Goal: Information Seeking & Learning: Learn about a topic

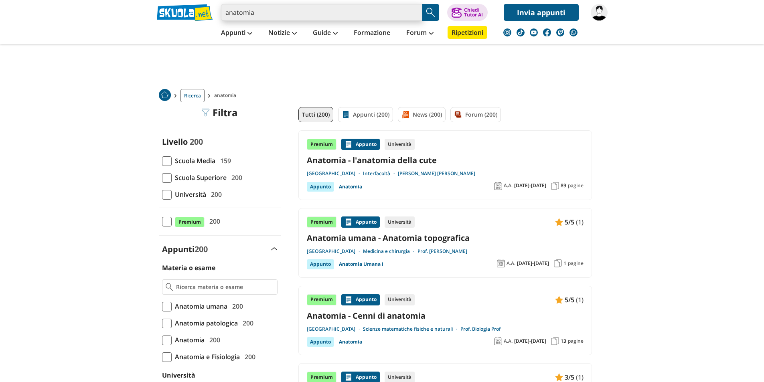
click at [282, 18] on input "anatomia" at bounding box center [321, 12] width 201 height 17
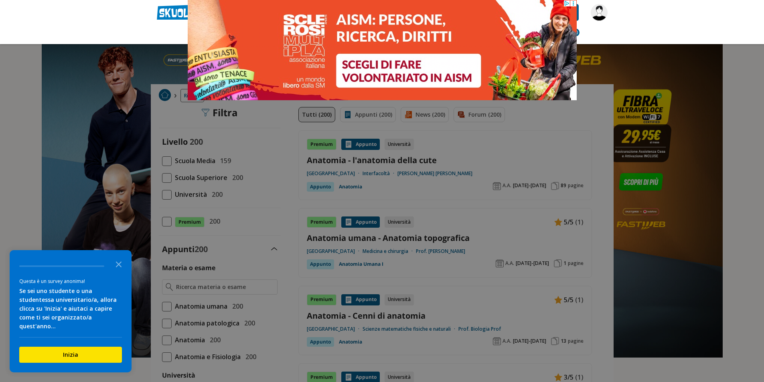
type input "anatomiado"
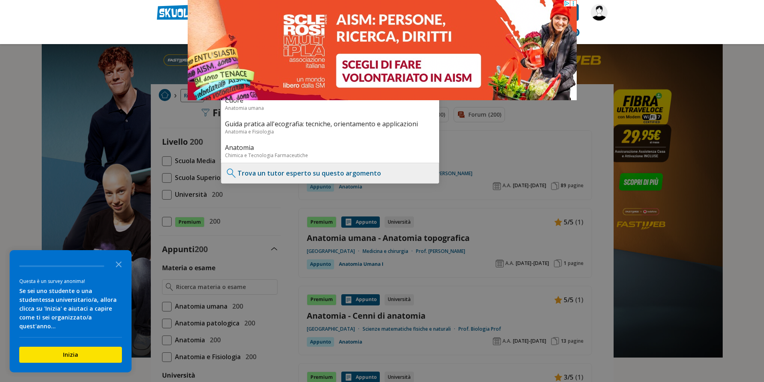
click at [573, 3] on icon at bounding box center [573, 3] width 6 height 6
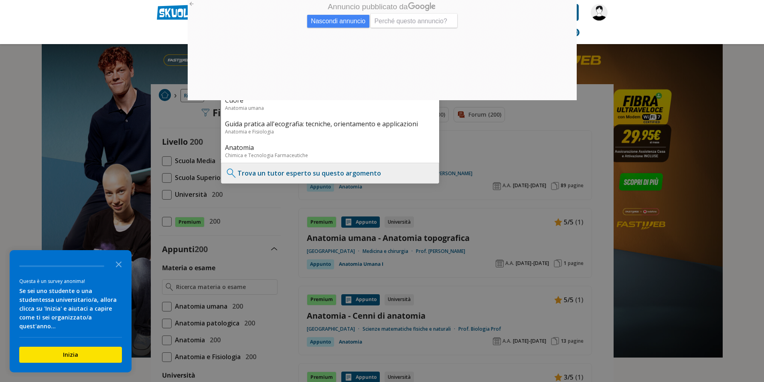
click at [125, 55] on div at bounding box center [382, 191] width 764 height 382
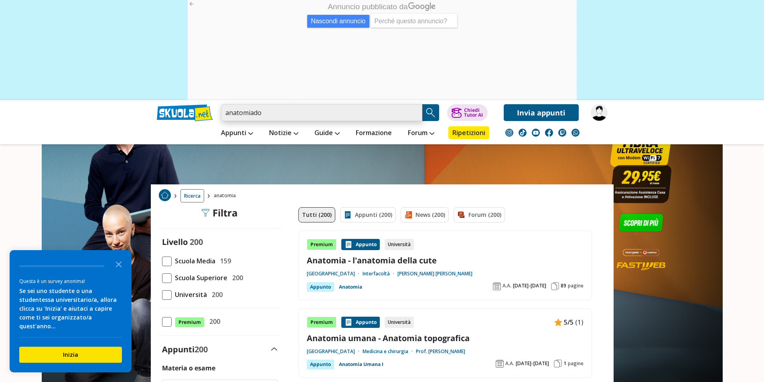
click at [328, 113] on input "anatomiado" at bounding box center [321, 112] width 201 height 17
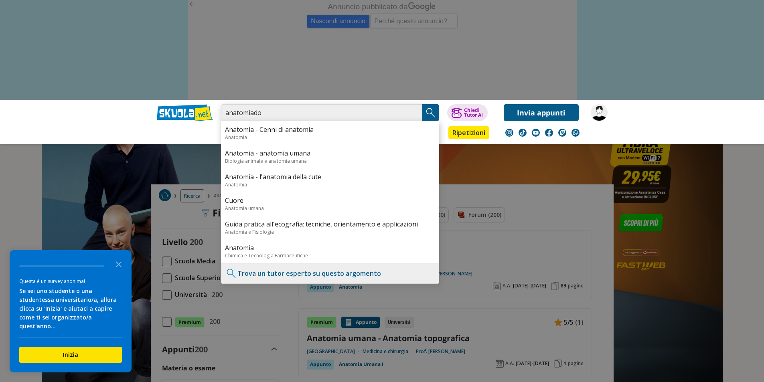
click at [414, 114] on input "anatomiado" at bounding box center [321, 112] width 201 height 17
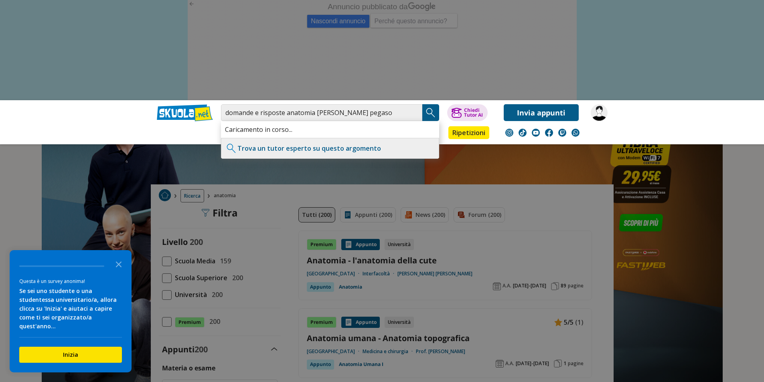
click at [428, 113] on img "Search Button" at bounding box center [431, 113] width 12 height 12
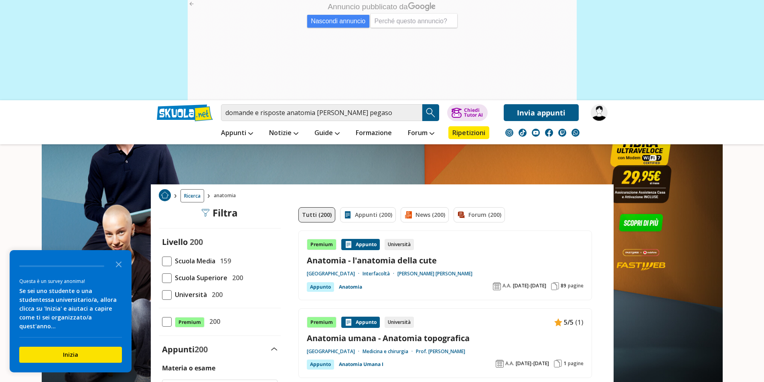
click at [432, 116] on img "Search Button" at bounding box center [431, 113] width 12 height 12
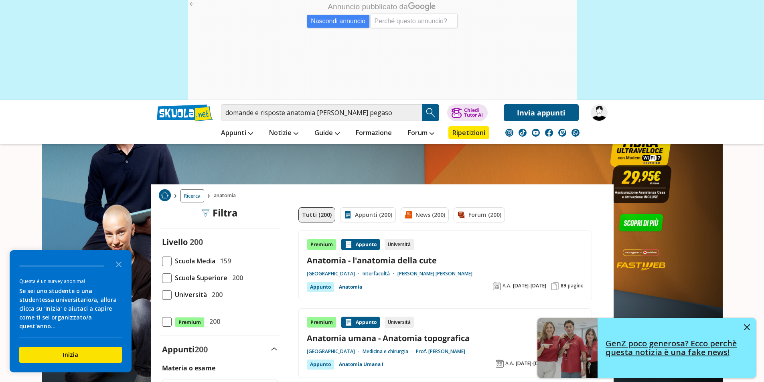
click at [748, 328] on img at bounding box center [747, 327] width 6 height 6
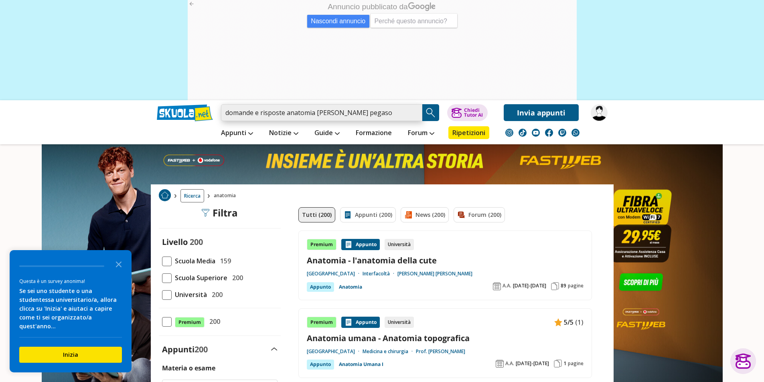
click at [345, 116] on input "domande e risposte anatomia umana pegaso" at bounding box center [321, 112] width 201 height 17
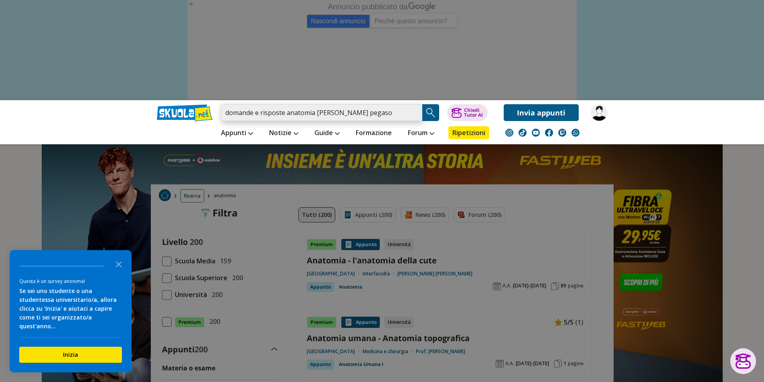
drag, startPoint x: 381, startPoint y: 113, endPoint x: 340, endPoint y: 120, distance: 41.9
click at [340, 120] on input "domande e risposte anatomia umana pegaso" at bounding box center [321, 112] width 201 height 17
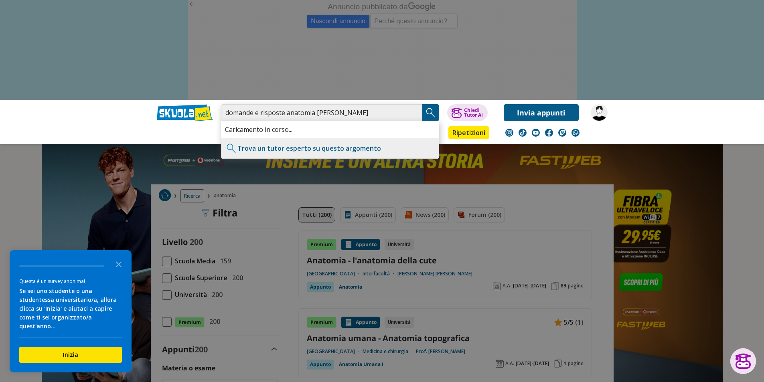
type input "domande e risposte anatomia umana"
click at [433, 109] on img "Search Button" at bounding box center [431, 113] width 12 height 12
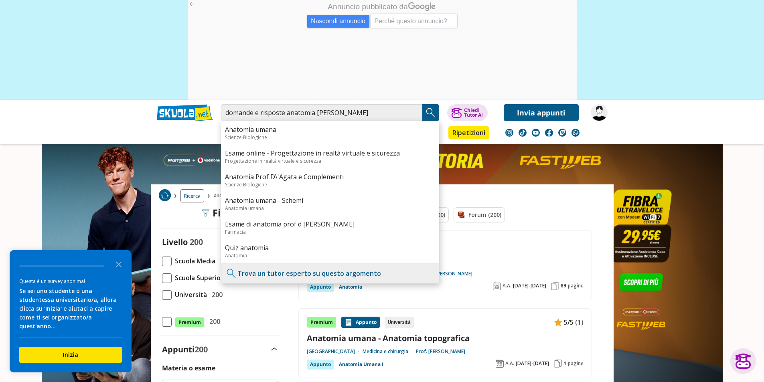
click at [747, 176] on link at bounding box center [382, 168] width 764 height 337
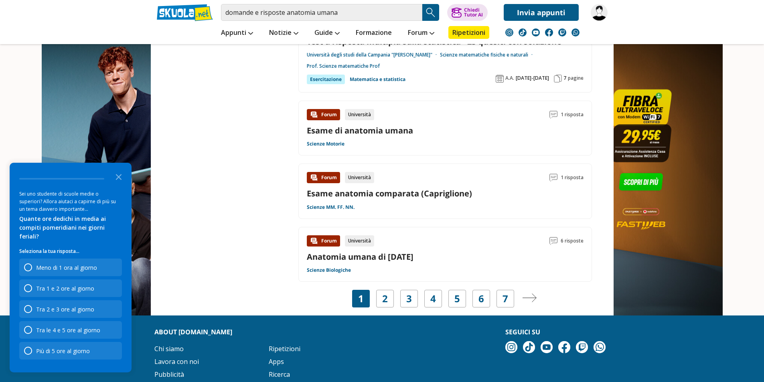
scroll to position [1323, 0]
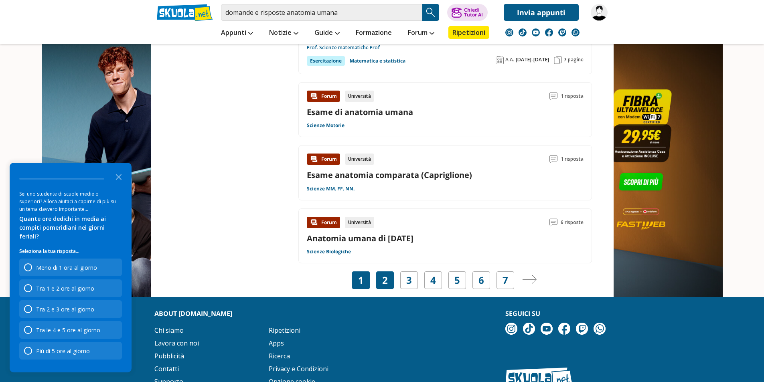
click at [384, 275] on link "2" at bounding box center [385, 280] width 6 height 11
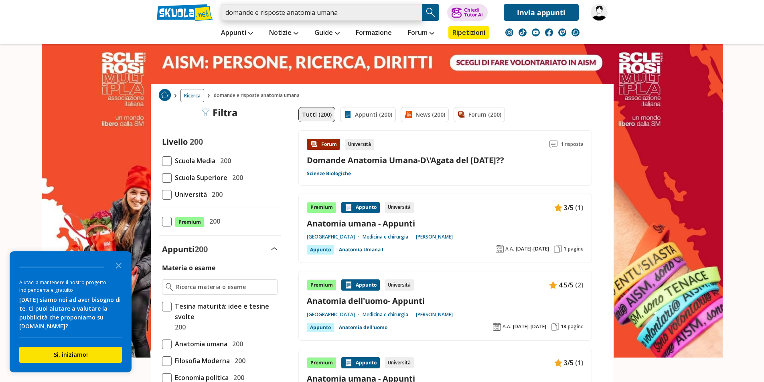
click at [406, 10] on input "domande e risposte anatomia umana" at bounding box center [321, 12] width 201 height 17
click at [421, 13] on input "domande e risposte anatomia umana" at bounding box center [321, 12] width 201 height 17
click at [416, 13] on input "domande e risposte anatomia umana" at bounding box center [321, 12] width 201 height 17
paste input "Corso Anatomia umana"
type input "Corso Anatomia umana"
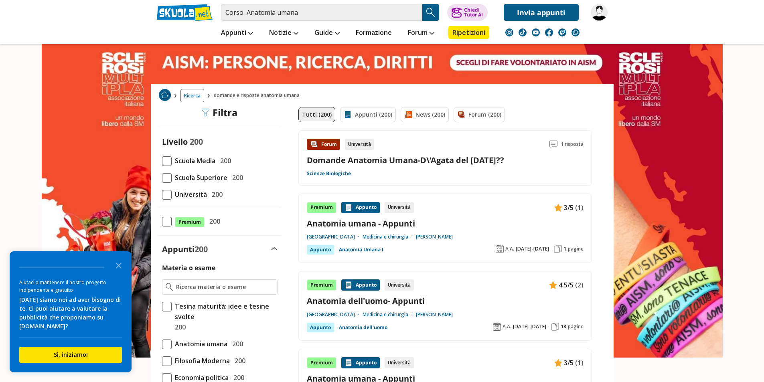
click at [432, 7] on img "Search Button" at bounding box center [431, 12] width 12 height 12
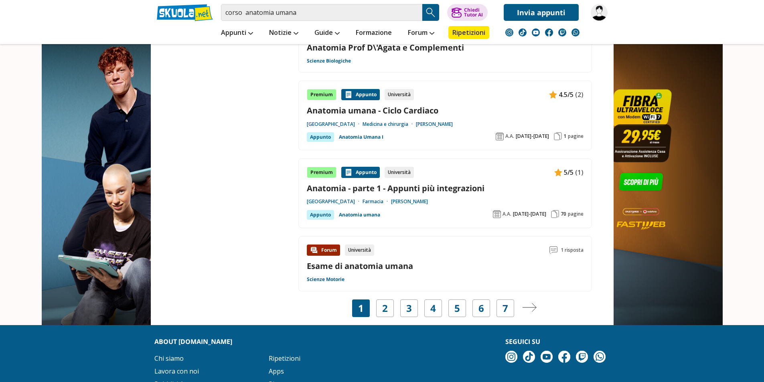
scroll to position [1403, 0]
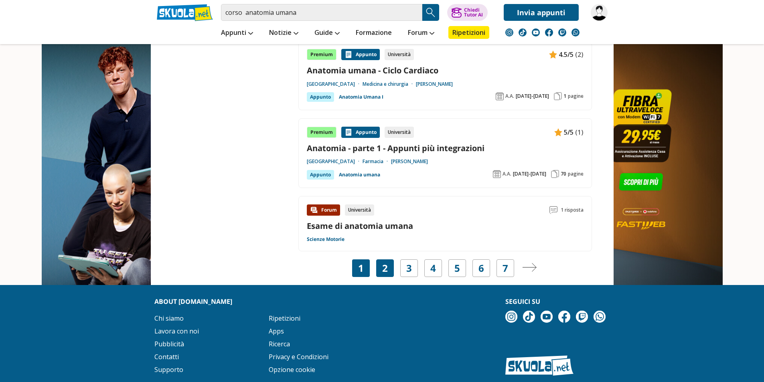
click at [377, 271] on div "2" at bounding box center [385, 268] width 18 height 18
click at [383, 267] on link "2" at bounding box center [385, 268] width 6 height 11
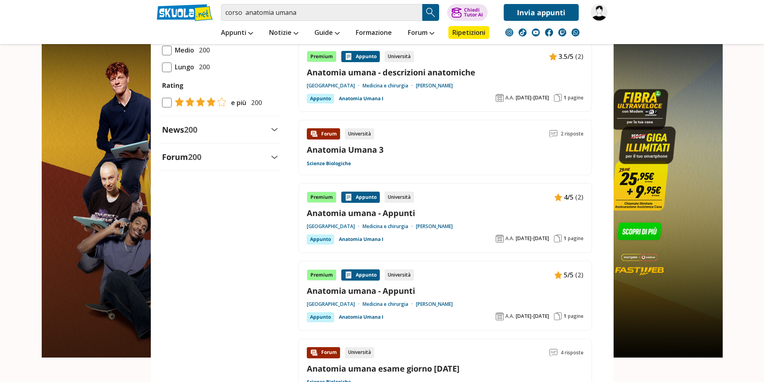
scroll to position [962, 0]
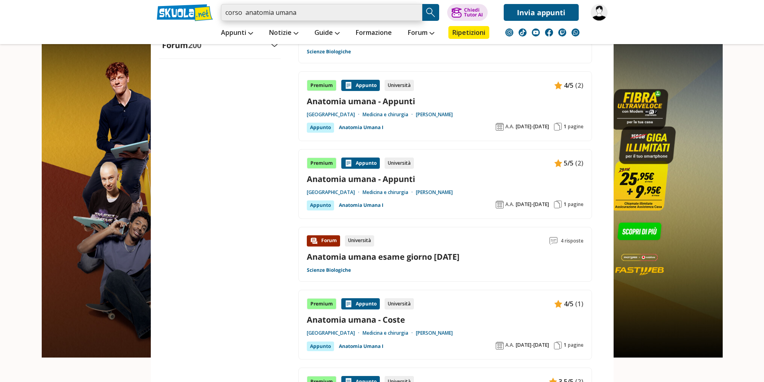
click at [328, 14] on input "corso anatomia umana" at bounding box center [321, 12] width 201 height 17
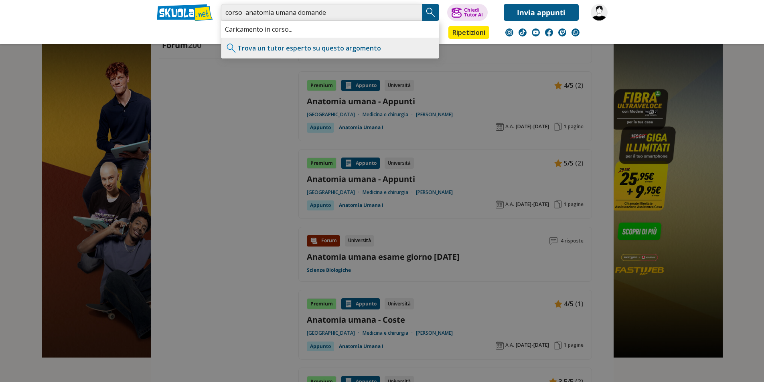
type input "corso anatomia umana domande"
click at [427, 11] on img "Search Button" at bounding box center [431, 12] width 12 height 12
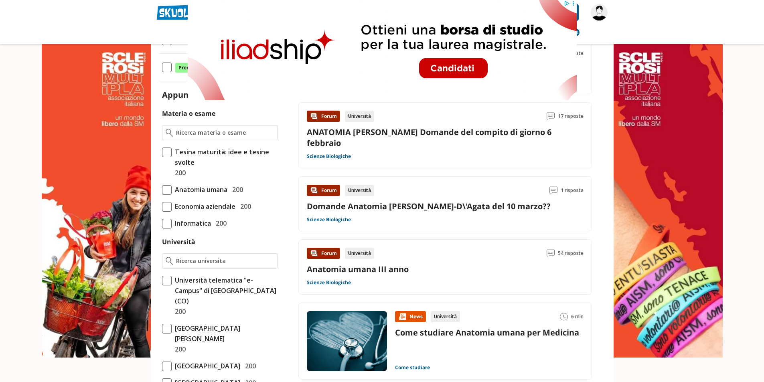
scroll to position [160, 0]
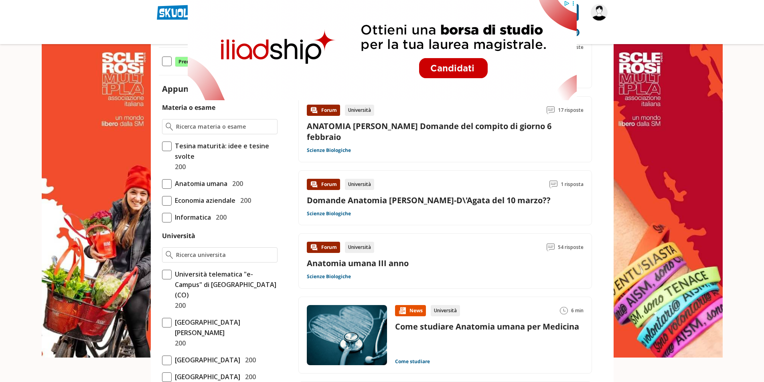
click at [354, 242] on div "Università" at bounding box center [359, 247] width 29 height 11
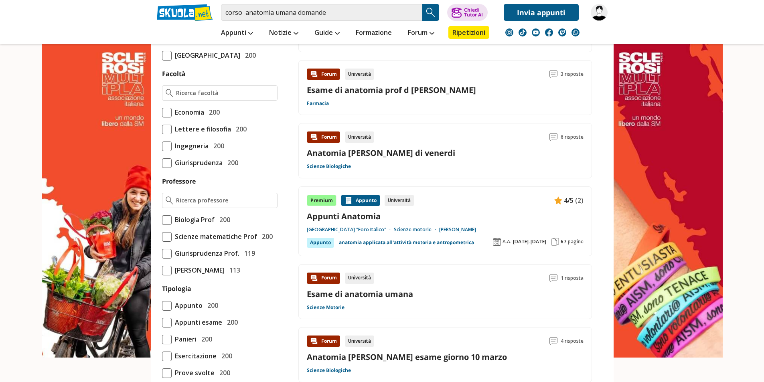
scroll to position [521, 0]
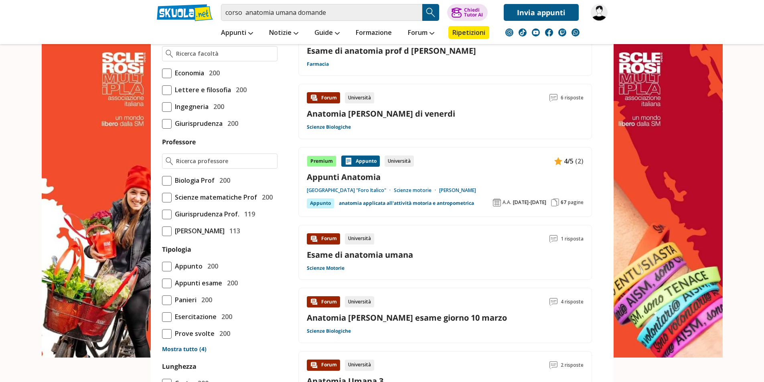
click at [404, 257] on div "Forum Università 1 risposta Esame di anatomia [PERSON_NAME] Scienze Motorie" at bounding box center [445, 252] width 277 height 38
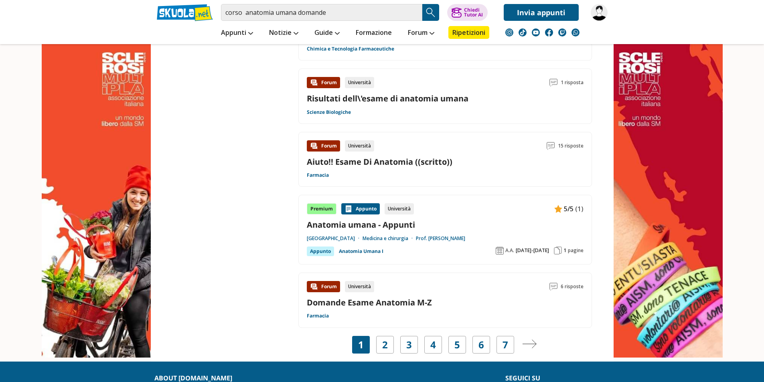
scroll to position [1203, 0]
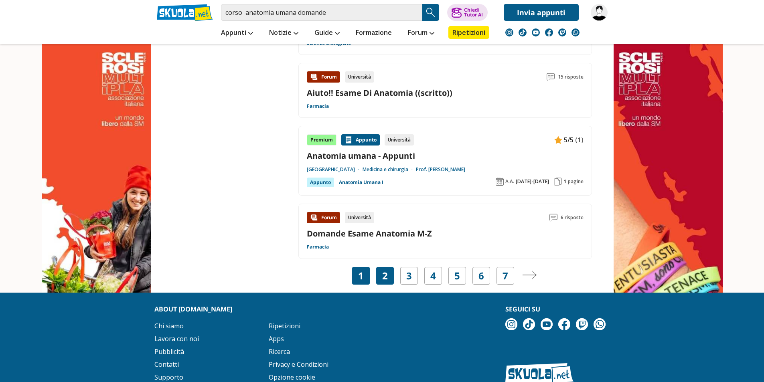
click at [390, 267] on div "2" at bounding box center [385, 276] width 18 height 18
click at [384, 270] on link "2" at bounding box center [385, 275] width 6 height 11
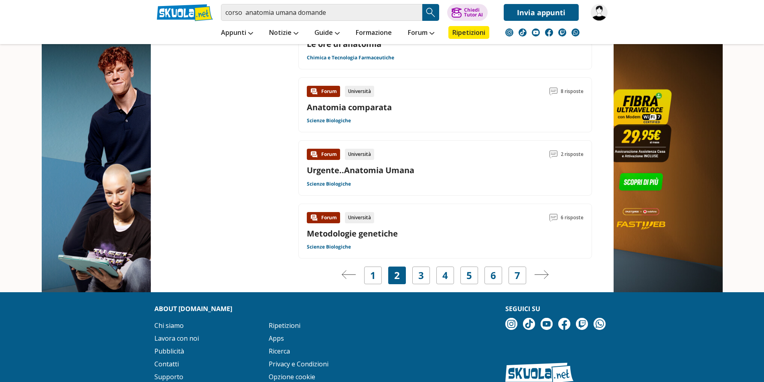
scroll to position [1203, 0]
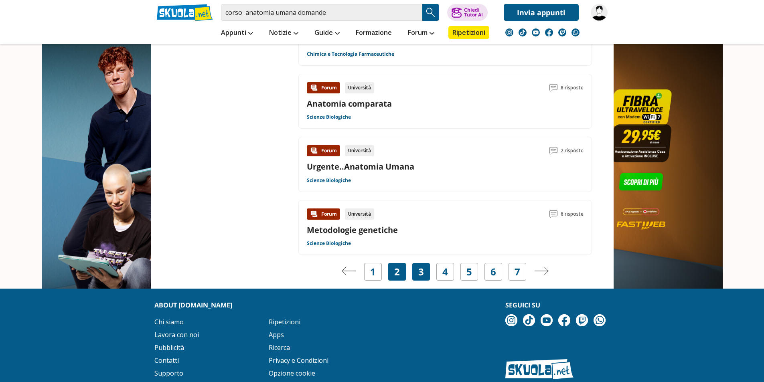
click at [423, 275] on link "3" at bounding box center [421, 271] width 6 height 11
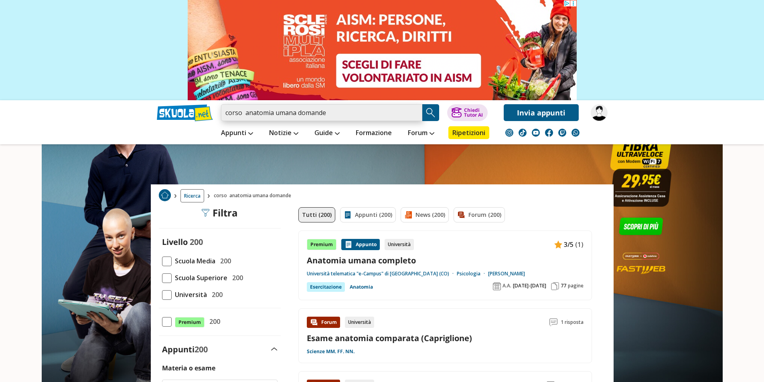
click at [370, 119] on input "corso anatomia umana domande" at bounding box center [321, 112] width 201 height 17
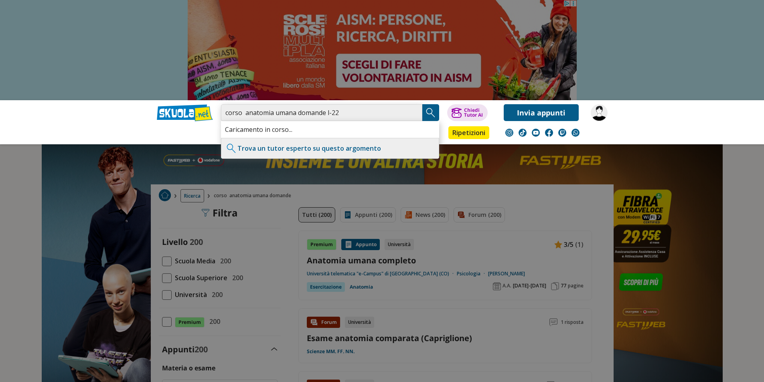
type input "corso anatomia umana domande l-22"
click at [429, 113] on img "Search Button" at bounding box center [431, 113] width 12 height 12
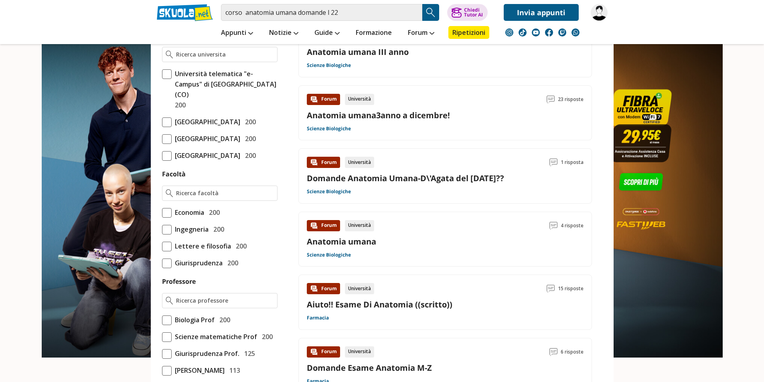
scroll to position [281, 0]
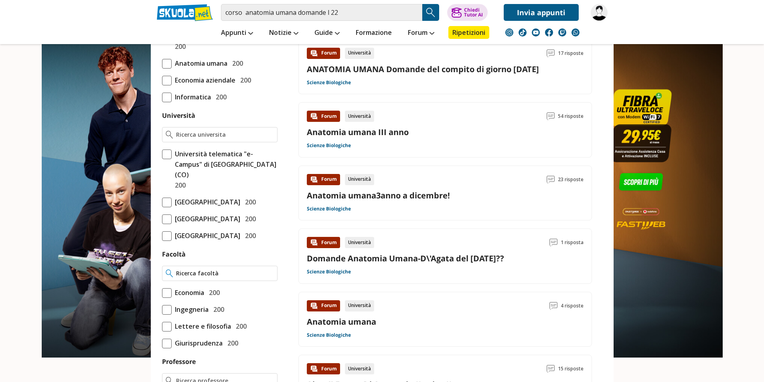
click at [221, 281] on div at bounding box center [219, 273] width 115 height 15
click at [221, 277] on input "Facoltà" at bounding box center [224, 273] width 97 height 8
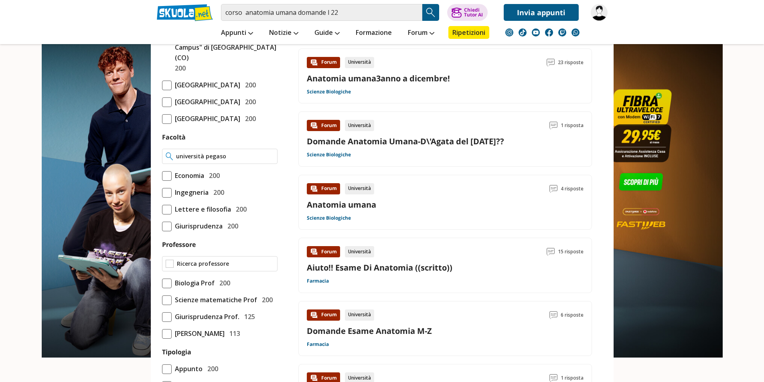
scroll to position [401, 0]
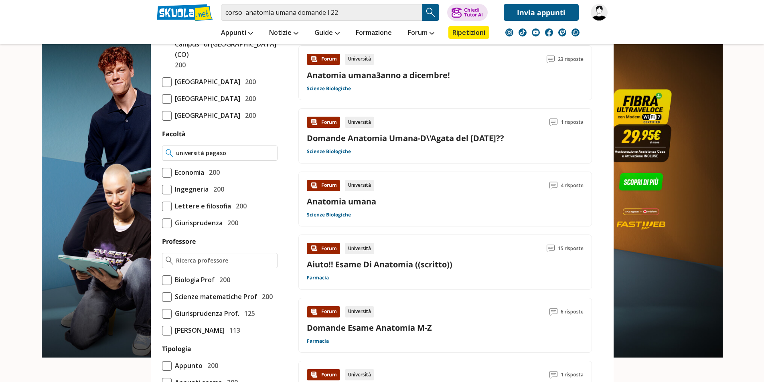
type input "università pegaso"
click at [166, 157] on img at bounding box center [170, 153] width 8 height 8
click at [170, 157] on img at bounding box center [170, 153] width 8 height 8
click at [235, 157] on input "Facoltà" at bounding box center [224, 153] width 97 height 8
type input "pegaso"
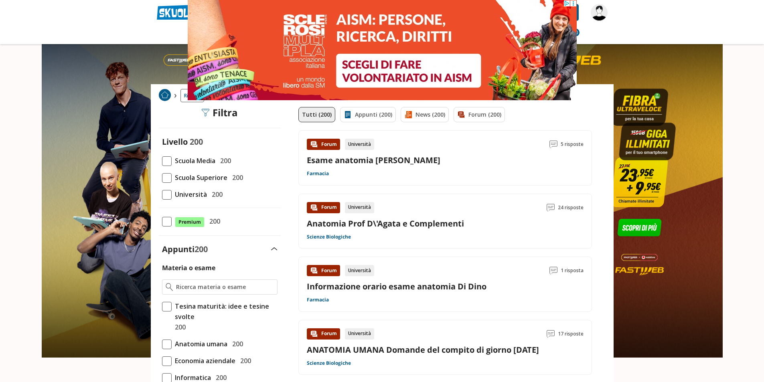
click at [201, 195] on span "Università" at bounding box center [189, 194] width 35 height 10
click at [162, 194] on input "Università 200" at bounding box center [162, 194] width 0 height 0
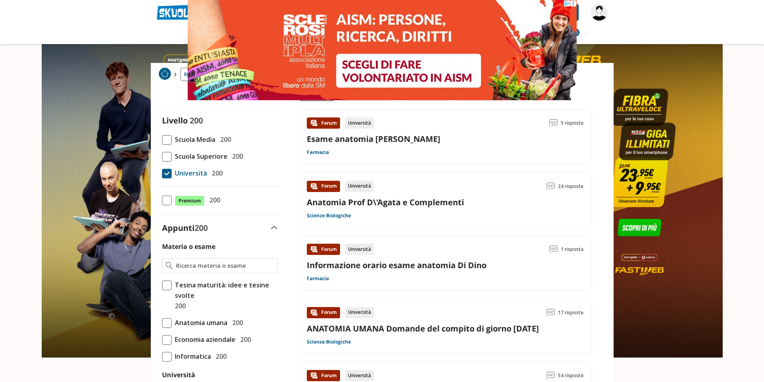
scroll to position [40, 0]
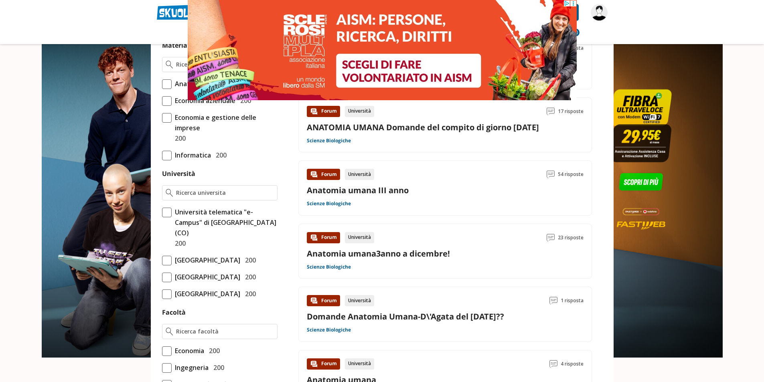
scroll to position [241, 0]
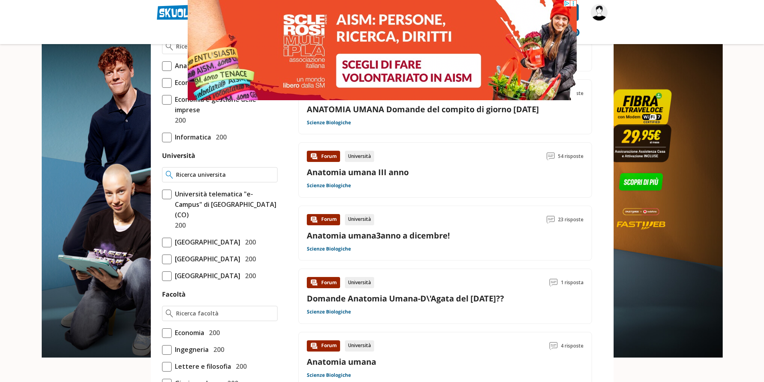
click at [198, 174] on input "Università" at bounding box center [224, 175] width 97 height 8
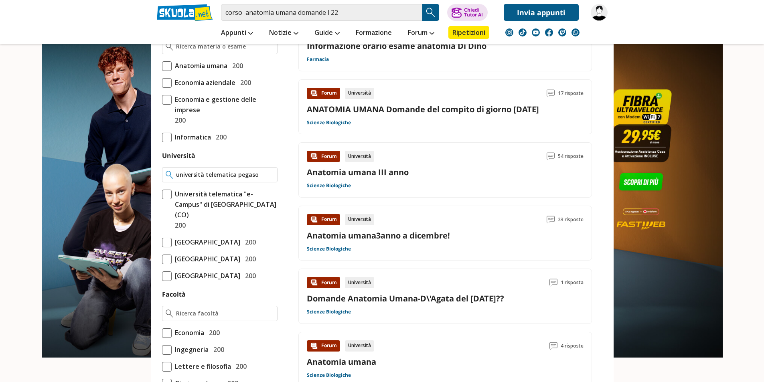
type input "università telematica pegaso"
click at [178, 299] on label "Facoltà" at bounding box center [174, 294] width 24 height 9
click at [178, 318] on input "Facoltà" at bounding box center [225, 314] width 97 height 8
click at [243, 204] on span "Università telematica "e-Campus" di [GEOGRAPHIC_DATA] (CO)" at bounding box center [225, 204] width 106 height 31
click at [162, 210] on input "Università telematica "e-Campus" di Novedrate (CO) 200" at bounding box center [162, 210] width 0 height 0
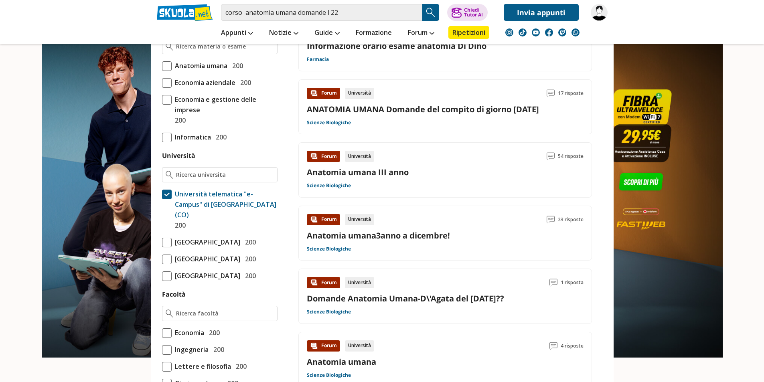
click at [200, 205] on span "Università telematica "e-Campus" di Novedrate (CO)" at bounding box center [225, 204] width 106 height 31
click at [162, 210] on input "Università telematica "e-Campus" di Novedrate (CO) 200" at bounding box center [162, 210] width 0 height 0
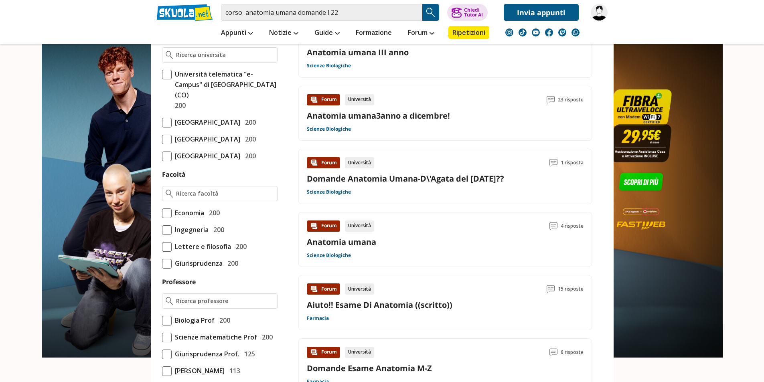
scroll to position [361, 0]
click at [204, 233] on div "Materia o esame Anatomia umana 200 Economia aziendale 200 200" at bounding box center [220, 250] width 122 height 696
click at [202, 197] on input "Facoltà" at bounding box center [224, 193] width 97 height 8
type input "sci"
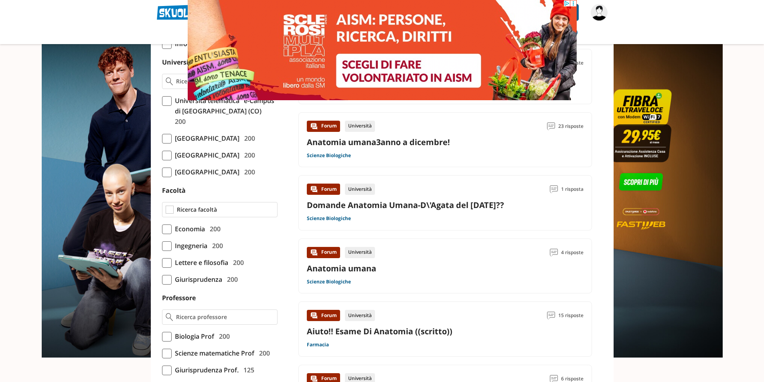
click at [202, 214] on input "Facoltà" at bounding box center [225, 210] width 97 height 8
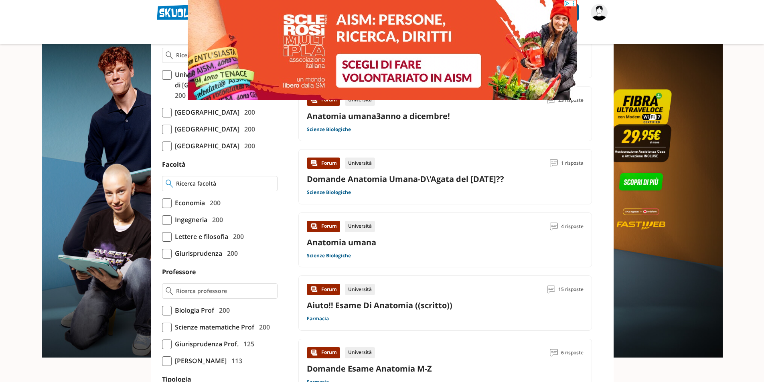
scroll to position [374, 0]
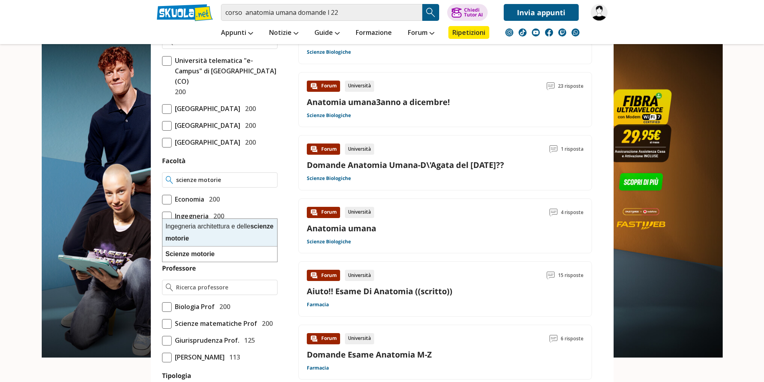
click at [189, 240] on strong "motorie" at bounding box center [178, 238] width 24 height 7
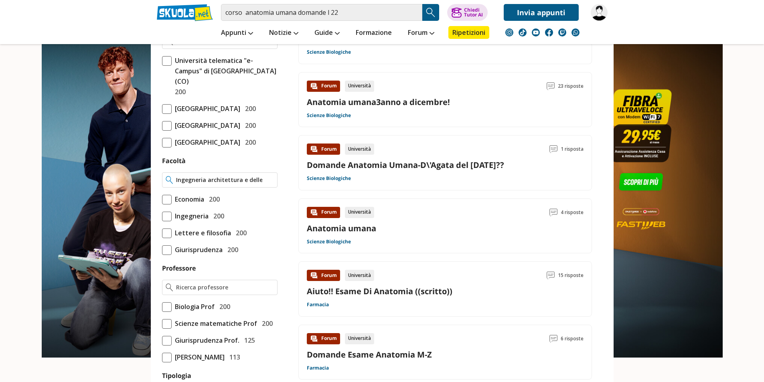
type input "Ingegneria architettura e delle scienze motorie"
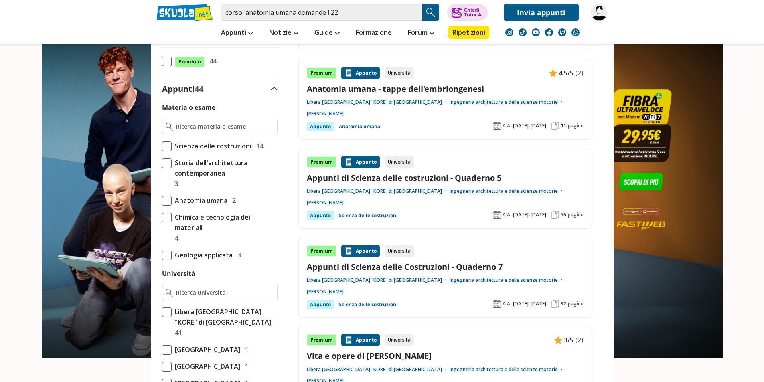
scroll to position [200, 0]
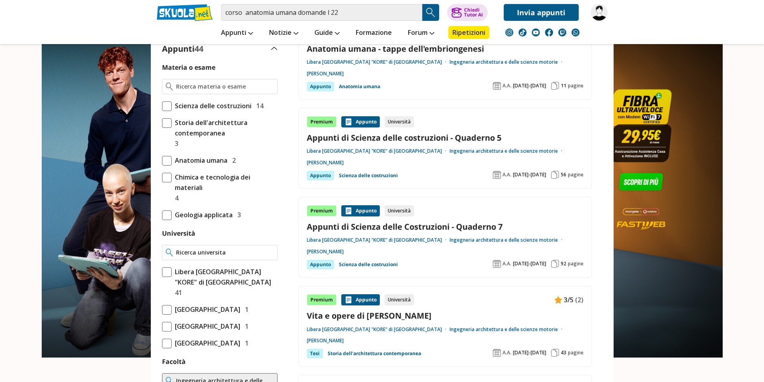
click at [198, 255] on input "Università" at bounding box center [224, 253] width 97 height 8
click at [203, 266] on div "Universita telematica " Pegaso " di Napoli" at bounding box center [219, 273] width 115 height 27
type input "Universita telematica "Pegaso" di Napoli"
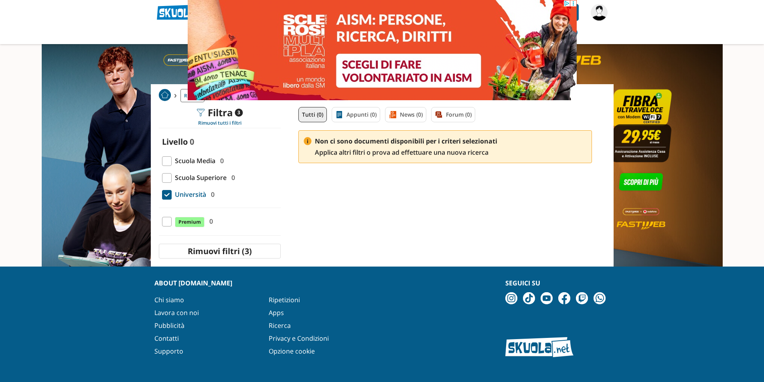
drag, startPoint x: 535, startPoint y: 14, endPoint x: 330, endPoint y: 14, distance: 204.5
click at [574, 2] on icon at bounding box center [573, 3] width 6 height 6
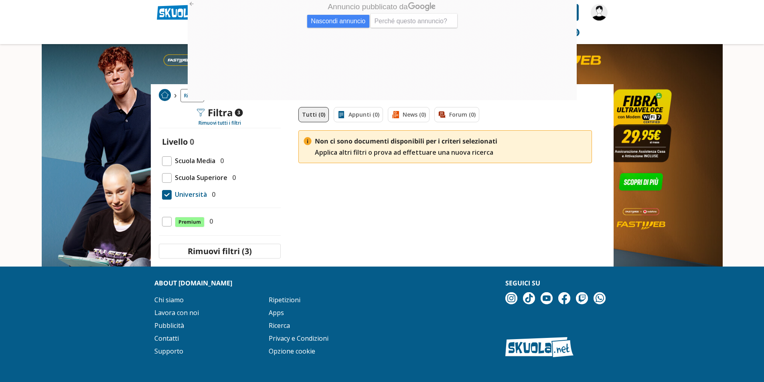
click at [92, 112] on img at bounding box center [75, 147] width 150 height 294
click at [145, 18] on header "corso anatomia umana domande l 22 Trova un tutor esperto su questo argomento Ch…" at bounding box center [382, 22] width 764 height 44
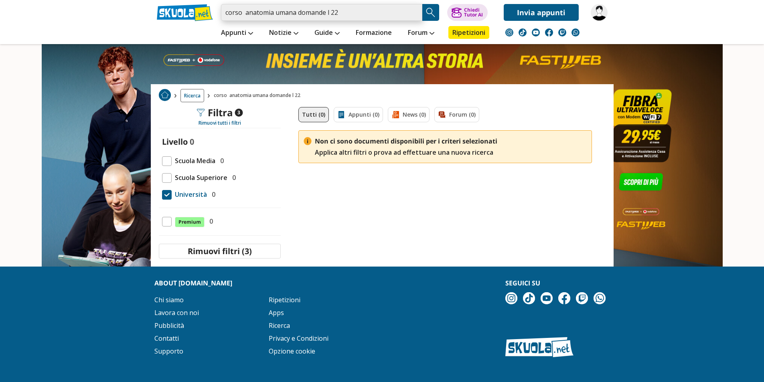
drag, startPoint x: 373, startPoint y: 12, endPoint x: 179, endPoint y: 19, distance: 194.2
click at [179, 19] on div "corso anatomia umana domande l 22 Trova un tutor esperto su questo argomento Ch…" at bounding box center [382, 10] width 463 height 21
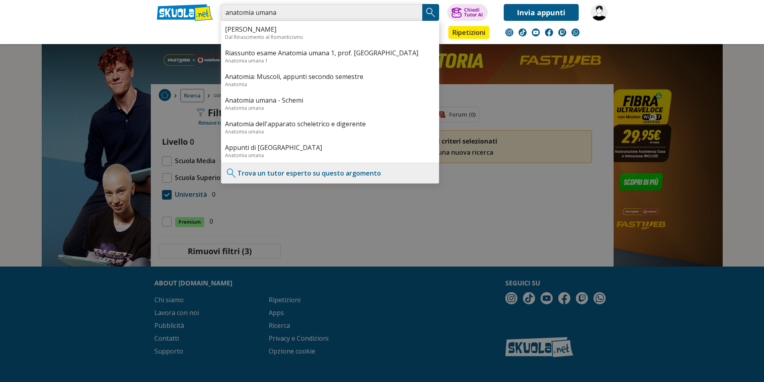
type input "anatomia umana"
click at [428, 11] on img "Search Button" at bounding box center [431, 12] width 12 height 12
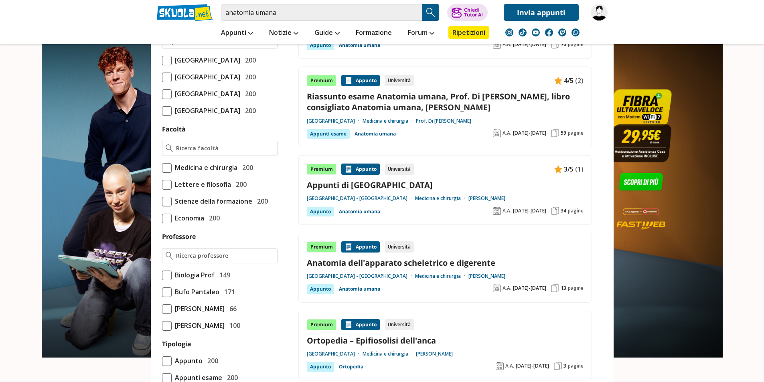
scroll to position [373, 0]
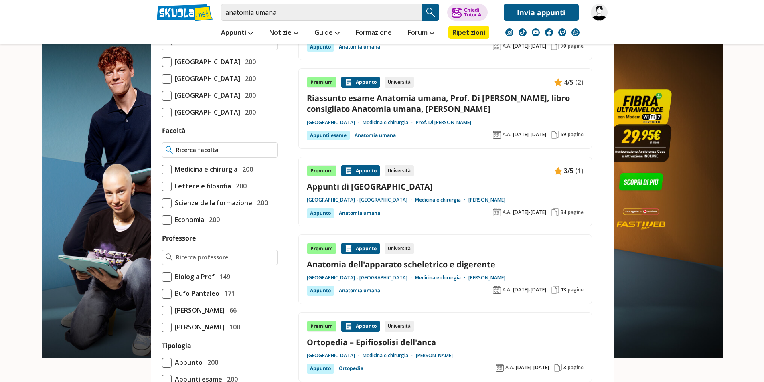
click at [231, 154] on input "Facoltà" at bounding box center [224, 150] width 97 height 8
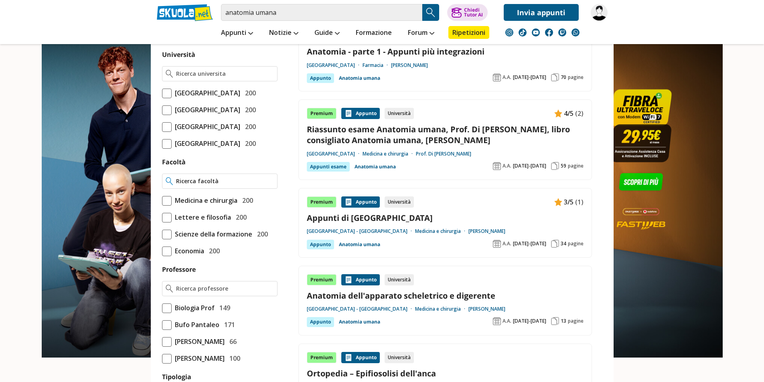
scroll to position [293, 0]
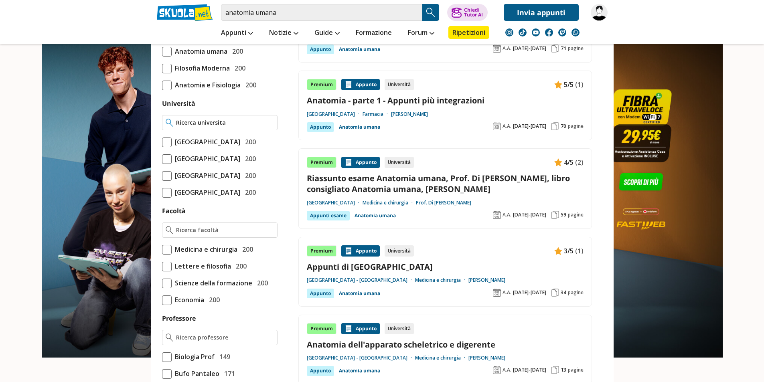
click at [213, 120] on input "Università" at bounding box center [224, 123] width 97 height 8
click at [214, 143] on div "Universita telematica " Pegaso " di Napoli" at bounding box center [219, 143] width 115 height 27
type input "Universita telematica "Pegaso" di [GEOGRAPHIC_DATA]"
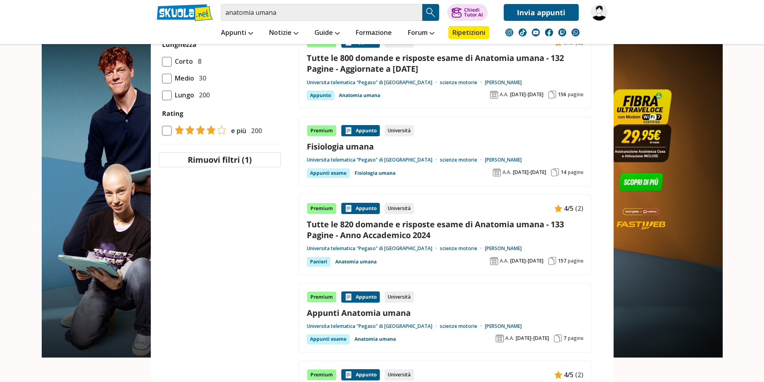
scroll to position [802, 0]
click at [351, 234] on link "Tutte le 820 domande e risposte esame di Anatomia umana - 133 Pagine - Anno Acc…" at bounding box center [445, 230] width 277 height 22
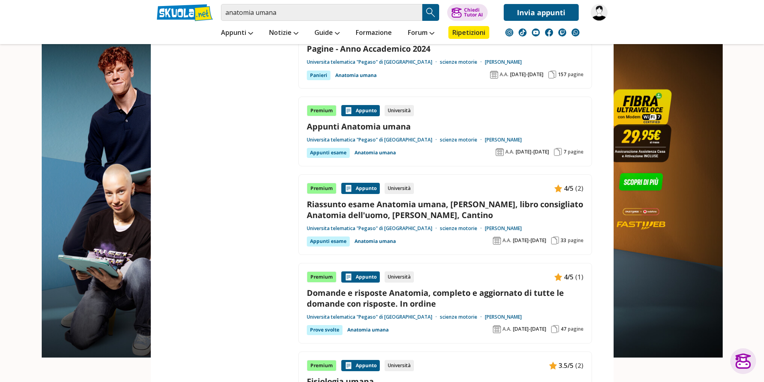
scroll to position [1002, 0]
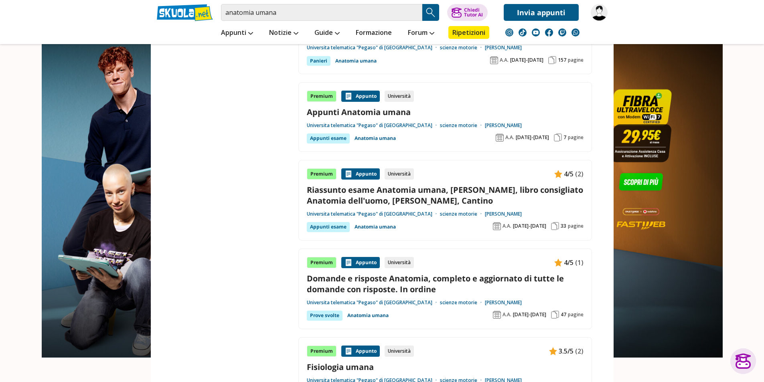
click at [351, 287] on link "Domande e risposte Anatomia, completo e aggiornato di tutte le domande con risp…" at bounding box center [445, 284] width 277 height 22
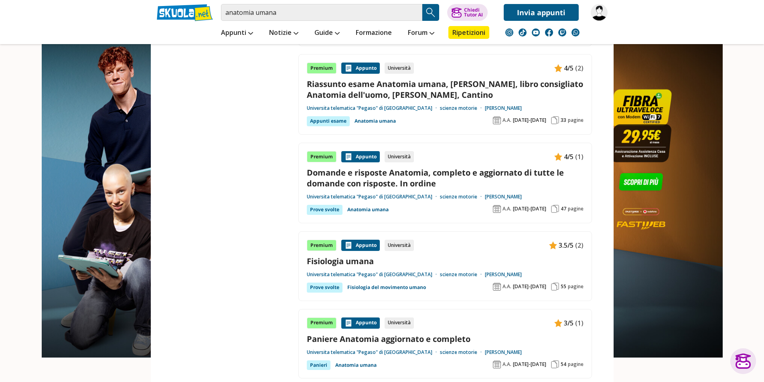
scroll to position [1123, 0]
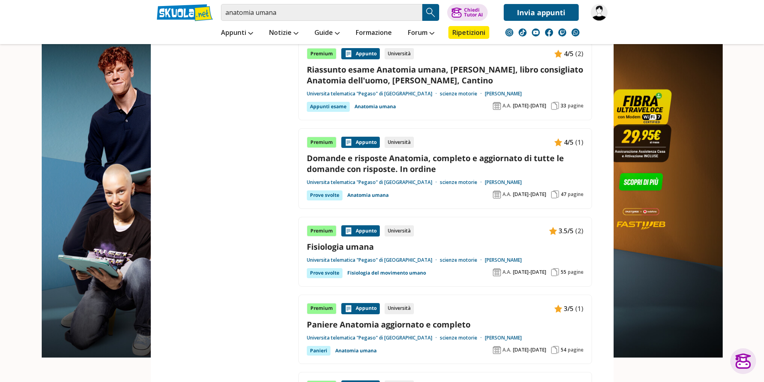
click at [326, 246] on link "Fisiologia umana" at bounding box center [445, 246] width 277 height 11
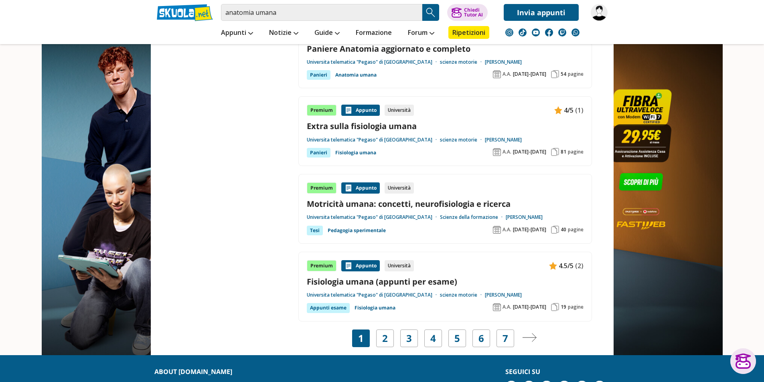
scroll to position [1403, 0]
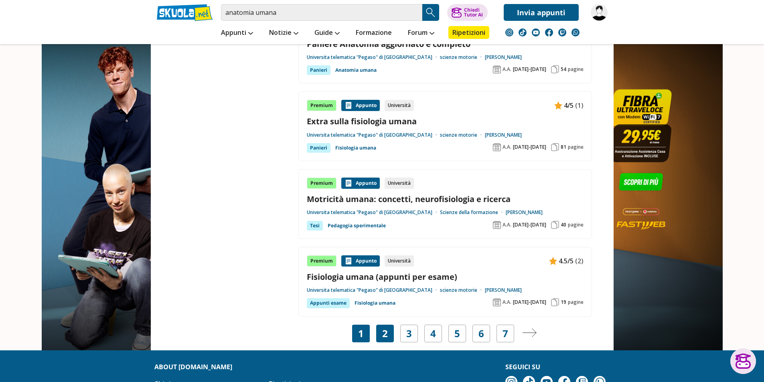
click at [387, 336] on link "2" at bounding box center [385, 333] width 6 height 11
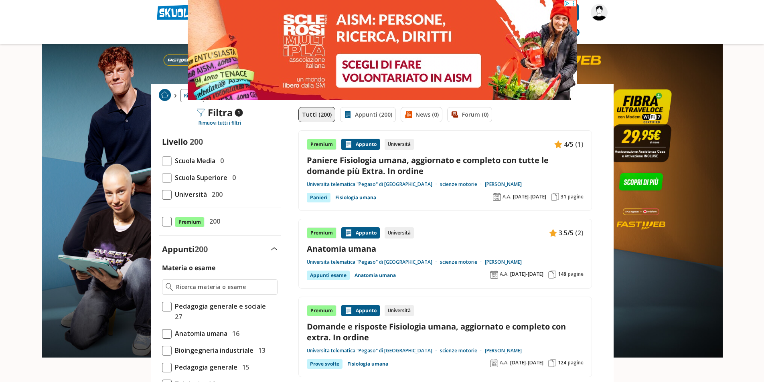
click at [413, 167] on link "Paniere Fisiologia umana, aggiornato e completo con tutte le domande più Extra.…" at bounding box center [445, 166] width 277 height 22
